Goal: Task Accomplishment & Management: Use online tool/utility

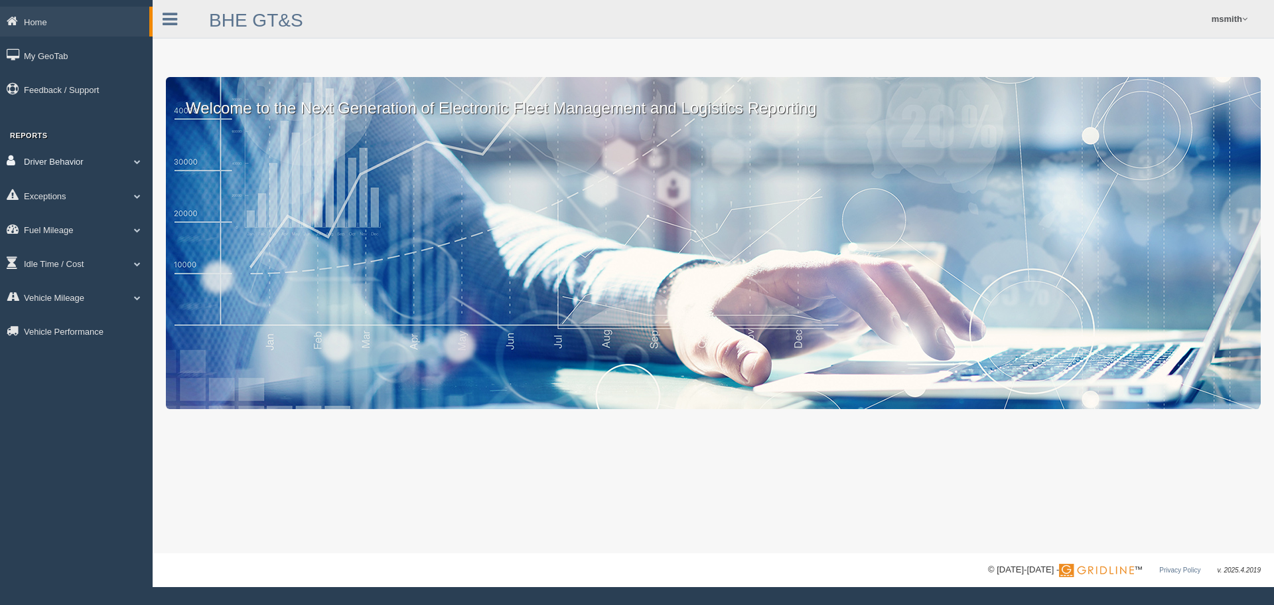
click at [111, 148] on link "Driver Behavior" at bounding box center [76, 161] width 153 height 30
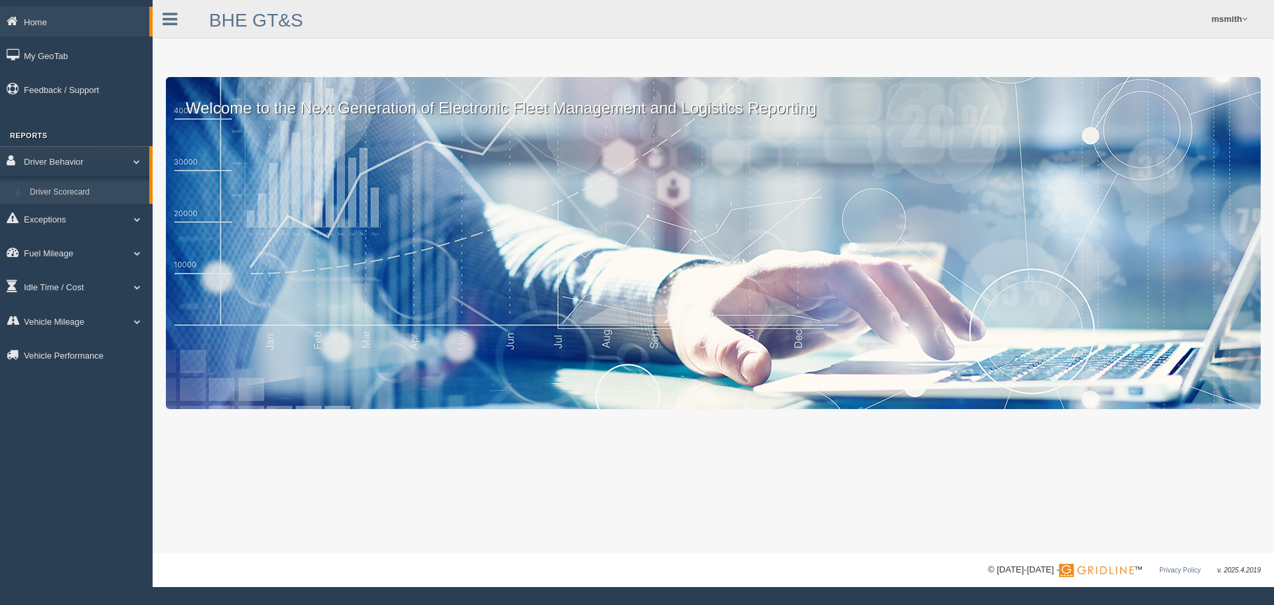
click at [77, 188] on link "Driver Scorecard" at bounding box center [86, 193] width 125 height 24
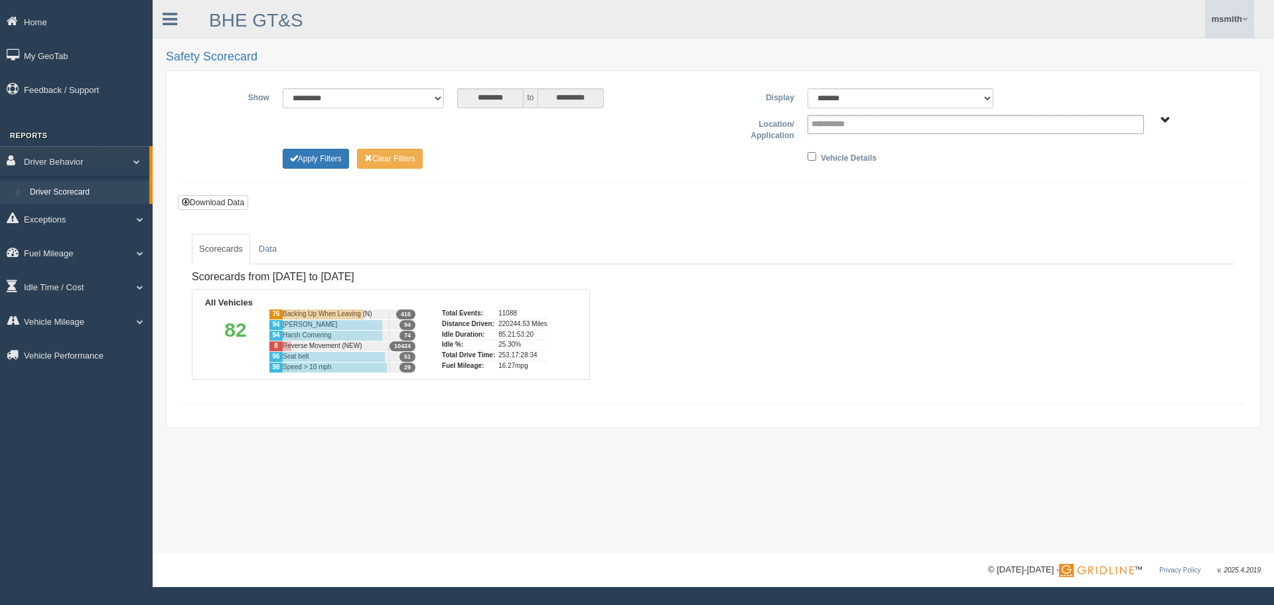
click at [1221, 12] on link "msmith" at bounding box center [1229, 19] width 49 height 38
click at [1139, 71] on link "Log Off" at bounding box center [1181, 79] width 145 height 27
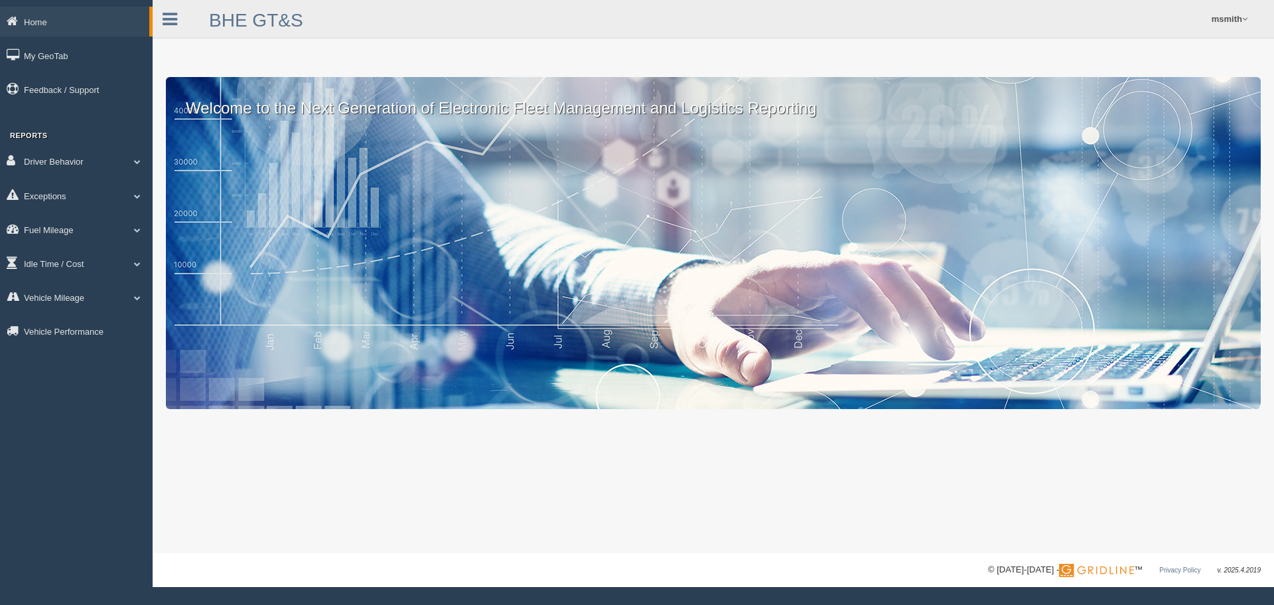
click at [1255, 21] on form "msmith Feedback/Support Log Off" at bounding box center [881, 19] width 785 height 38
click at [1222, 19] on link "msmith" at bounding box center [1229, 19] width 49 height 38
click at [1135, 72] on link "Log Off" at bounding box center [1181, 79] width 145 height 27
